Goal: Communication & Community: Answer question/provide support

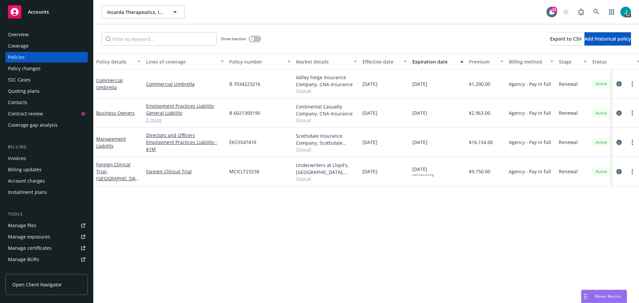
drag, startPoint x: 0, startPoint y: 0, endPoint x: 595, endPoint y: 294, distance: 663.6
click at [594, 292] on body "Accounts Overview Coverage Policies Policy changes SSC Cases Quoting plans Cont…" at bounding box center [319, 183] width 639 height 367
click at [595, 294] on div "Nova Assist" at bounding box center [608, 297] width 37 height 6
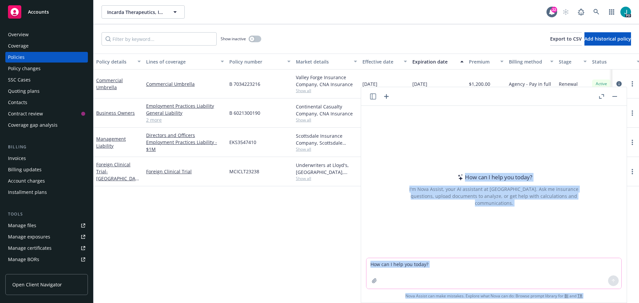
click at [432, 267] on textarea at bounding box center [494, 273] width 255 height 31
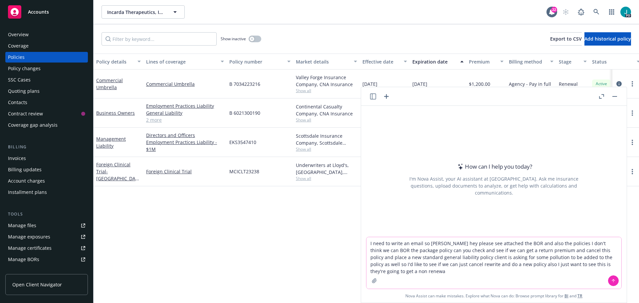
click at [399, 269] on textarea "I need to write an email so Rita hey please see attached the BOR and also the p…" at bounding box center [494, 263] width 255 height 52
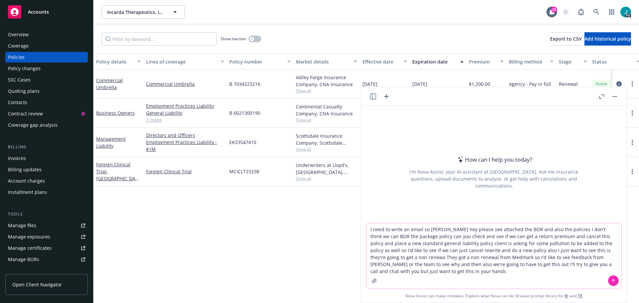
type textarea "I need to write an email so Rita hey please see attached the BOR and also the p…"
click at [611, 279] on icon at bounding box center [613, 281] width 5 height 5
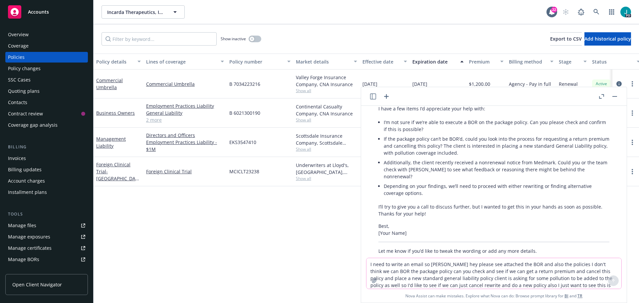
scroll to position [141, 0]
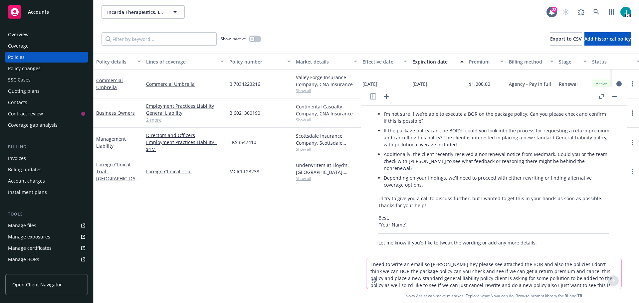
drag, startPoint x: 429, startPoint y: 202, endPoint x: 424, endPoint y: 200, distance: 5.3
click at [424, 200] on div "Here’s a polished and professional draft for your email: Subject: Request: BOR,…" at bounding box center [494, 144] width 244 height 210
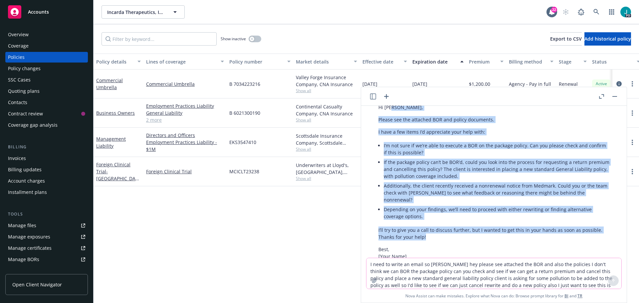
scroll to position [50, 0]
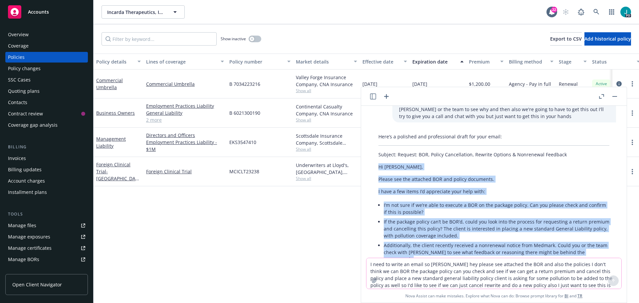
drag, startPoint x: 430, startPoint y: 199, endPoint x: 380, endPoint y: 165, distance: 60.3
click at [380, 165] on div "Here’s a polished and professional draft for your email: Subject: Request: BOR,…" at bounding box center [494, 236] width 244 height 210
copy div "Hi Rita, Please see the attached BOR and policy documents. I have a few items I…"
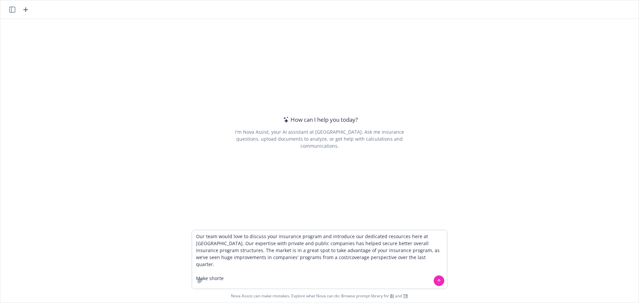
type textarea "Our team would love to discuss your insurance program and introduce our dedicat…"
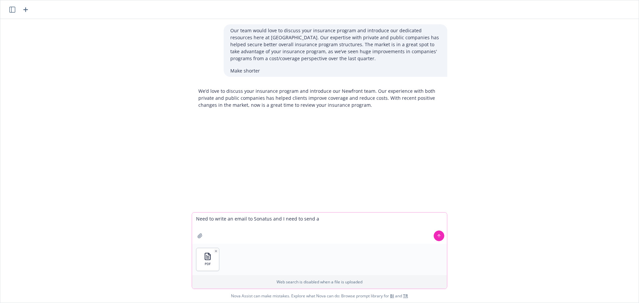
click at [242, 231] on textarea "Need to write an email to Sonatus and I need to send a" at bounding box center [319, 228] width 255 height 31
click at [318, 221] on textarea "Need to write an email to Sonatus and I need to send a" at bounding box center [319, 228] width 255 height 31
drag, startPoint x: 318, startPoint y: 221, endPoint x: 192, endPoint y: 220, distance: 126.6
click at [192, 220] on textarea "Need to write an email to Sonatus and I need to send a" at bounding box center [319, 228] width 255 height 31
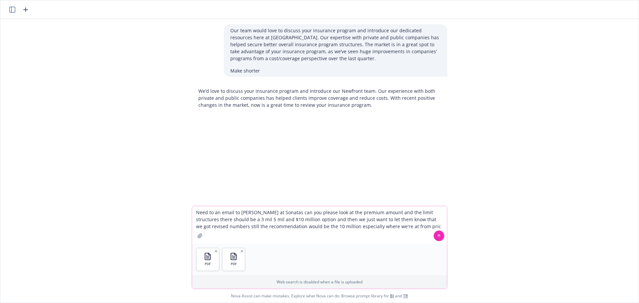
type textarea "Need to an email to [PERSON_NAME] at Sonatas can you please look at the premium…"
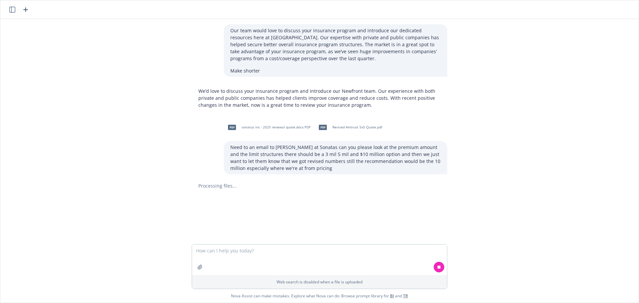
click at [122, 143] on div "Our team would love to discuss your insurance program and introduce our dedicat…" at bounding box center [319, 131] width 639 height 225
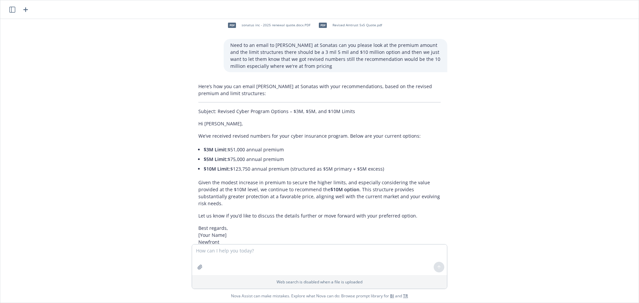
scroll to position [133, 0]
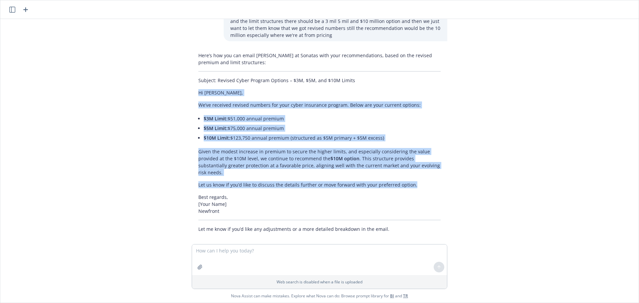
drag, startPoint x: 411, startPoint y: 178, endPoint x: 195, endPoint y: 91, distance: 232.7
click at [195, 91] on div "Here’s how you can email [PERSON_NAME] at Sonatas with your recommendations, ba…" at bounding box center [320, 142] width 256 height 186
copy div "Hi [PERSON_NAME], We’ve received revised numbers for your cyber insurance progr…"
